Goal: Task Accomplishment & Management: Manage account settings

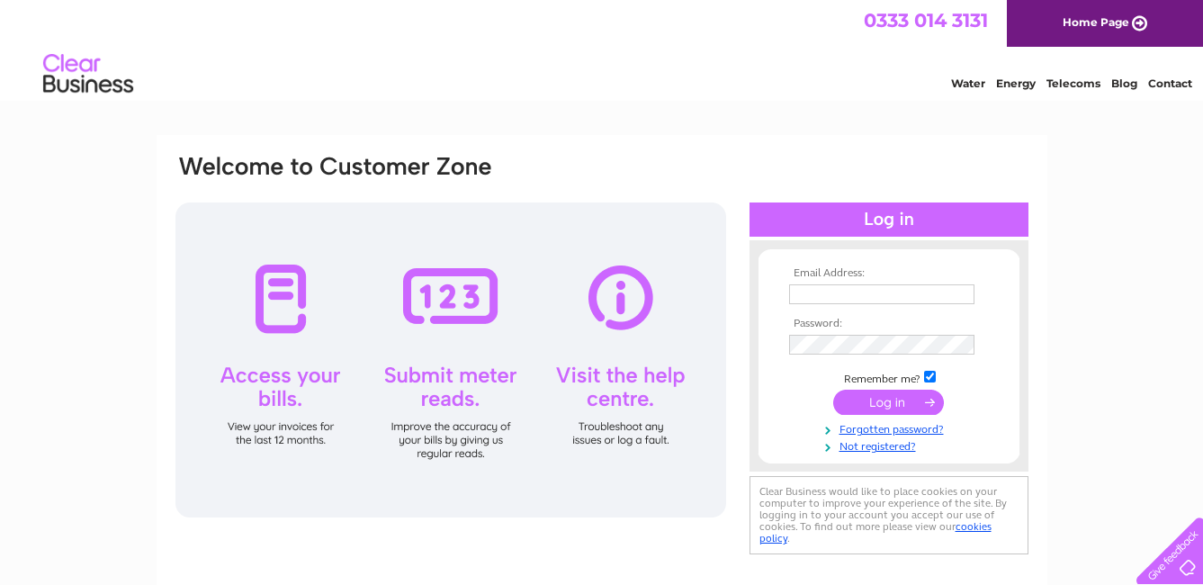
type input "[EMAIL_ADDRESS][DOMAIN_NAME]"
click at [873, 405] on input "submit" at bounding box center [888, 402] width 111 height 25
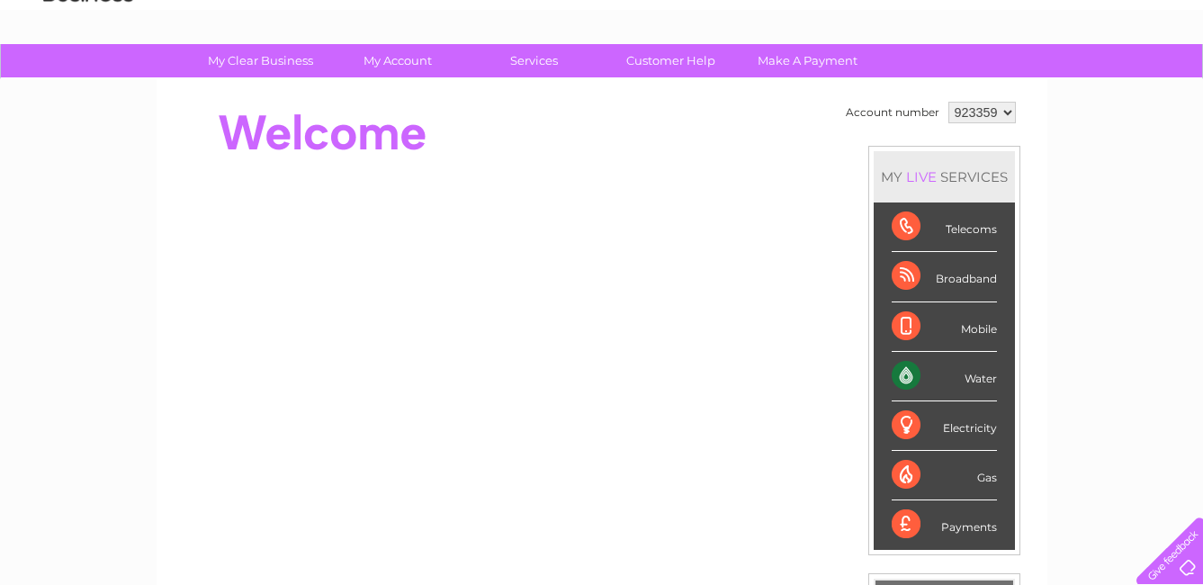
scroll to position [90, 0]
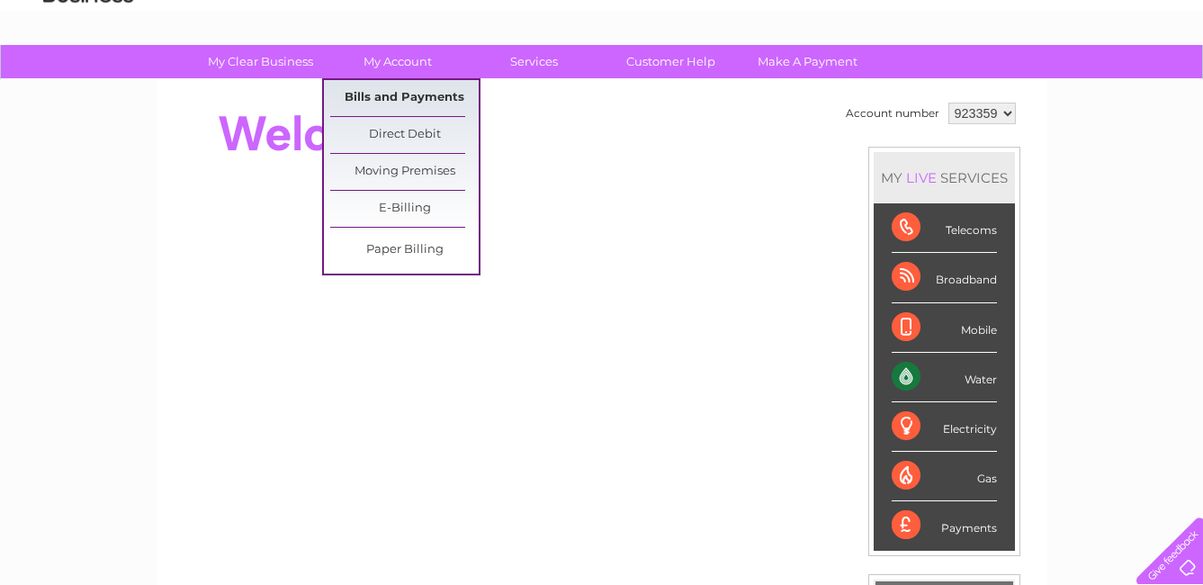
click at [409, 97] on link "Bills and Payments" at bounding box center [404, 98] width 148 height 36
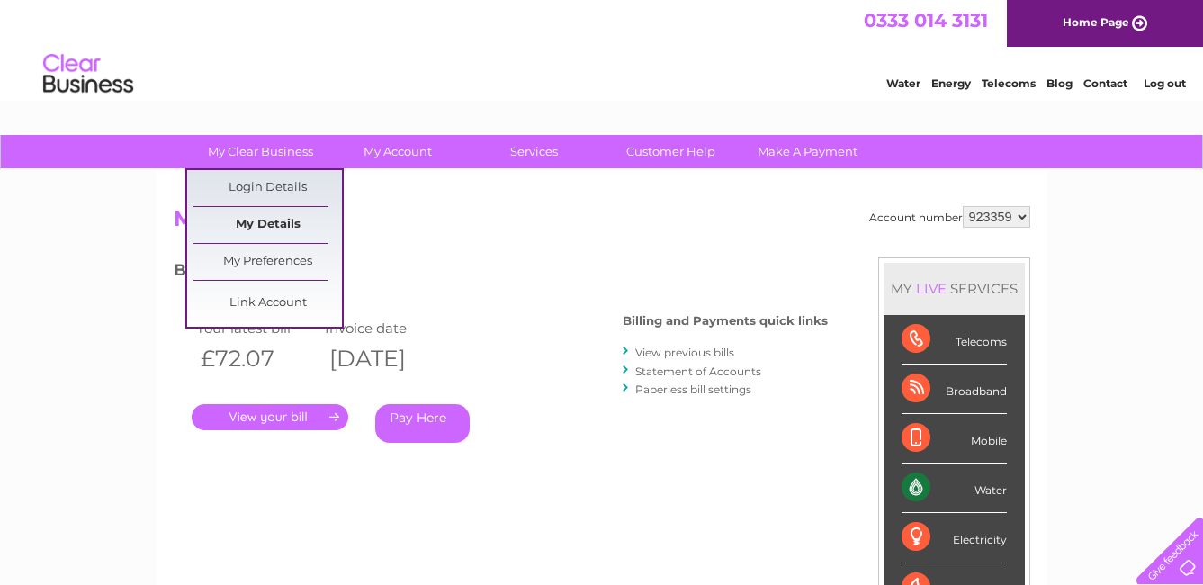
click at [284, 224] on link "My Details" at bounding box center [267, 225] width 148 height 36
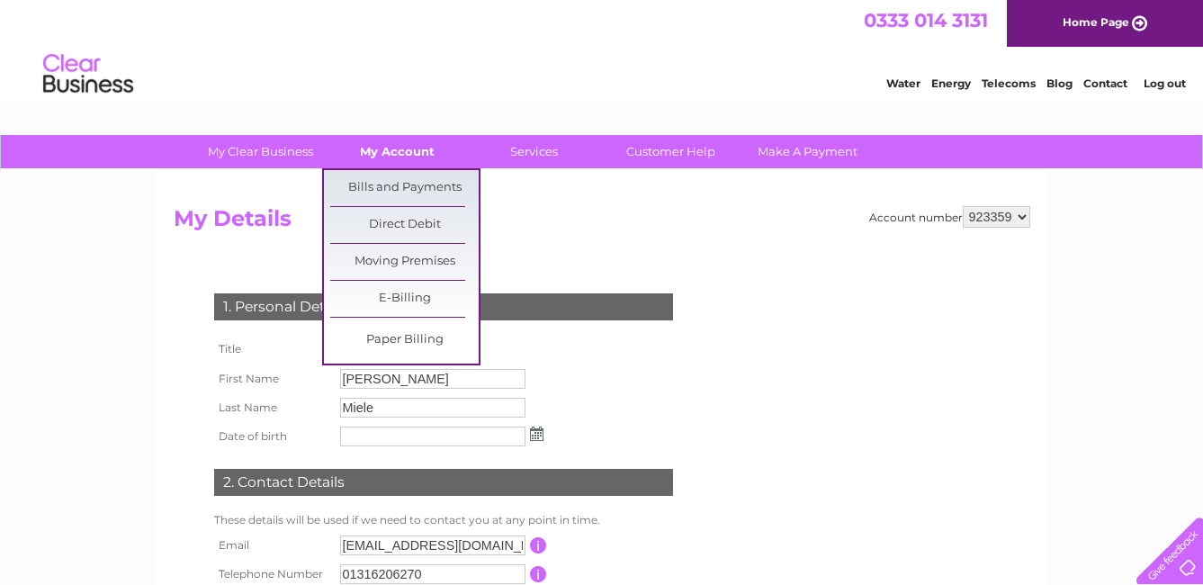
click at [375, 142] on link "My Account" at bounding box center [397, 151] width 148 height 33
